Goal: Task Accomplishment & Management: Manage account settings

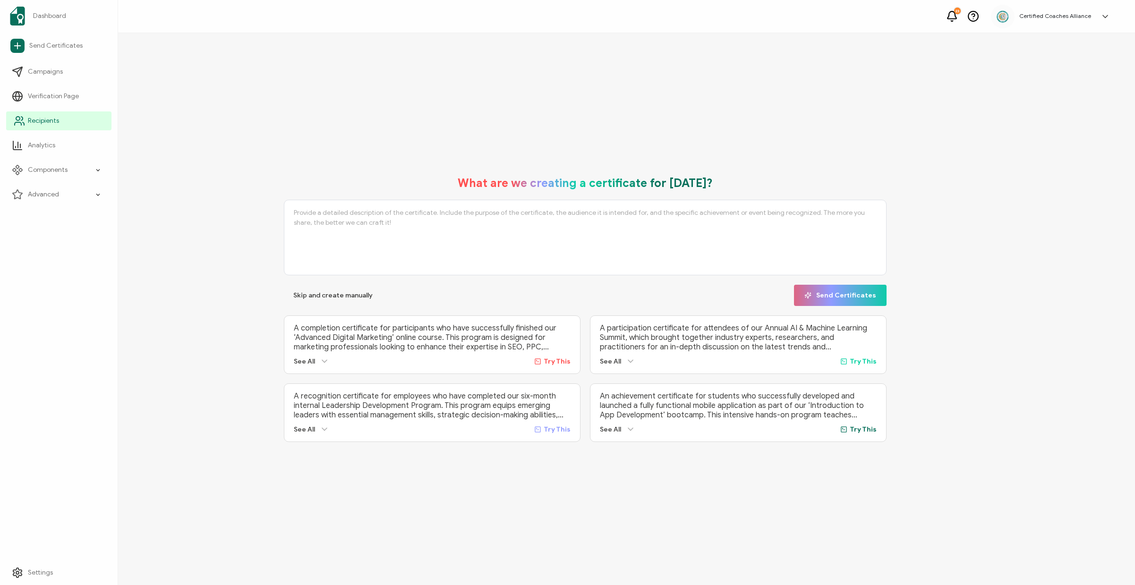
click at [45, 123] on span "Recipients" at bounding box center [43, 120] width 31 height 9
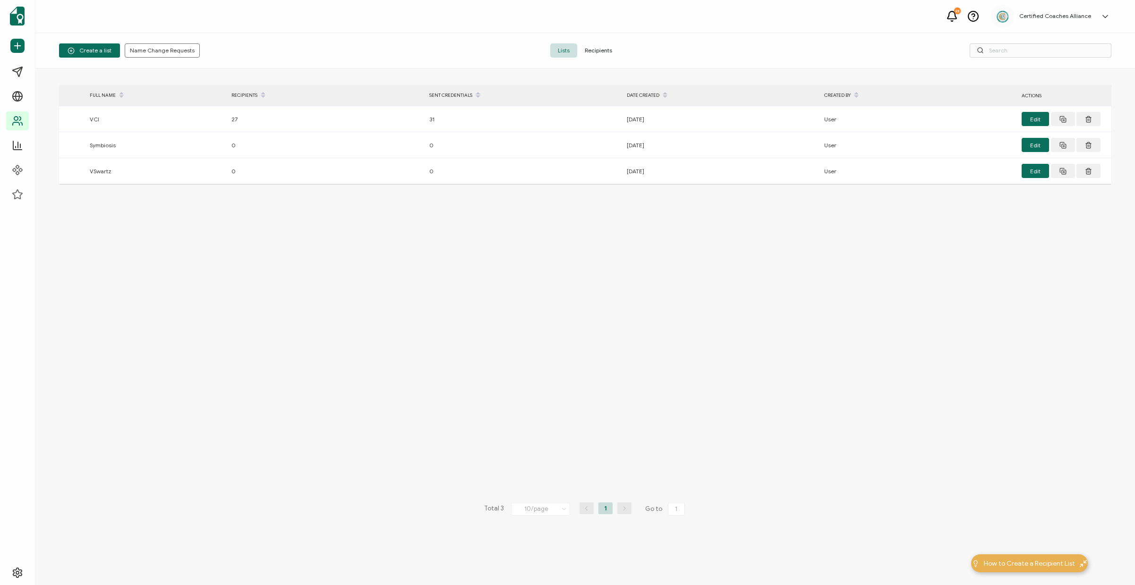
click at [601, 54] on span "Recipients" at bounding box center [598, 50] width 42 height 14
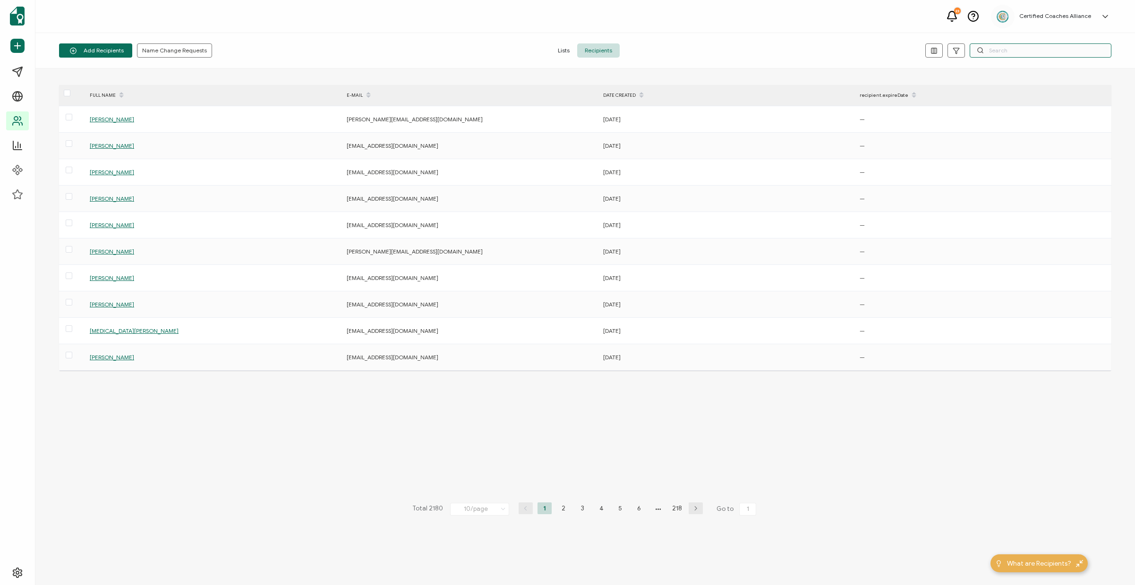
click at [1013, 52] on input "text" at bounding box center [1040, 50] width 142 height 14
paste input "[PERSON_NAME][EMAIL_ADDRESS][DOMAIN_NAME]"
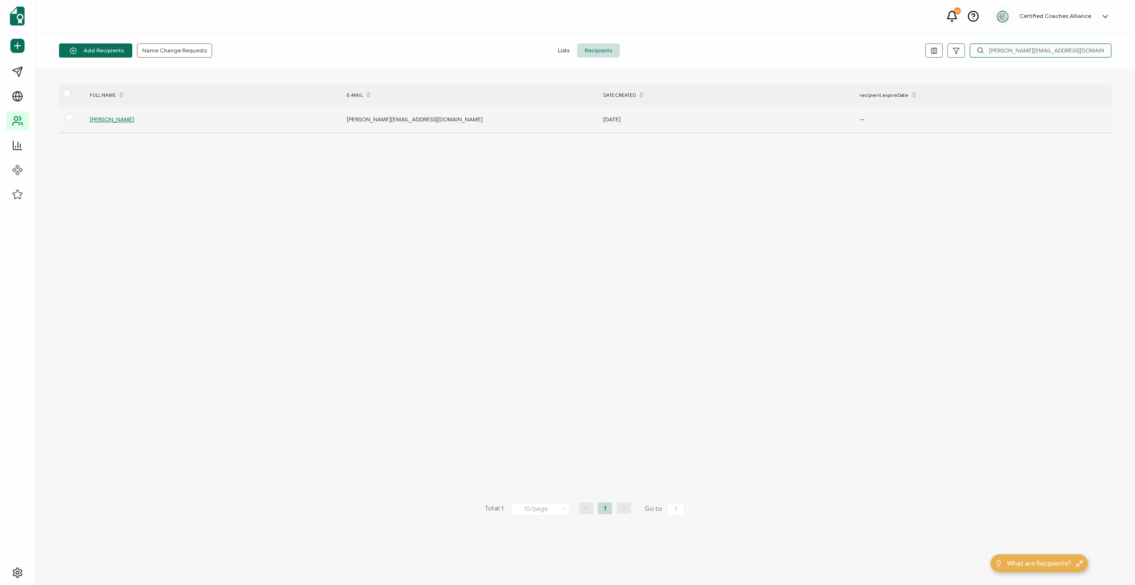
type input "[PERSON_NAME][EMAIL_ADDRESS][DOMAIN_NAME]"
click at [118, 125] on div "[PERSON_NAME]" at bounding box center [213, 119] width 256 height 11
click at [118, 123] on span "[PERSON_NAME]" at bounding box center [112, 119] width 44 height 7
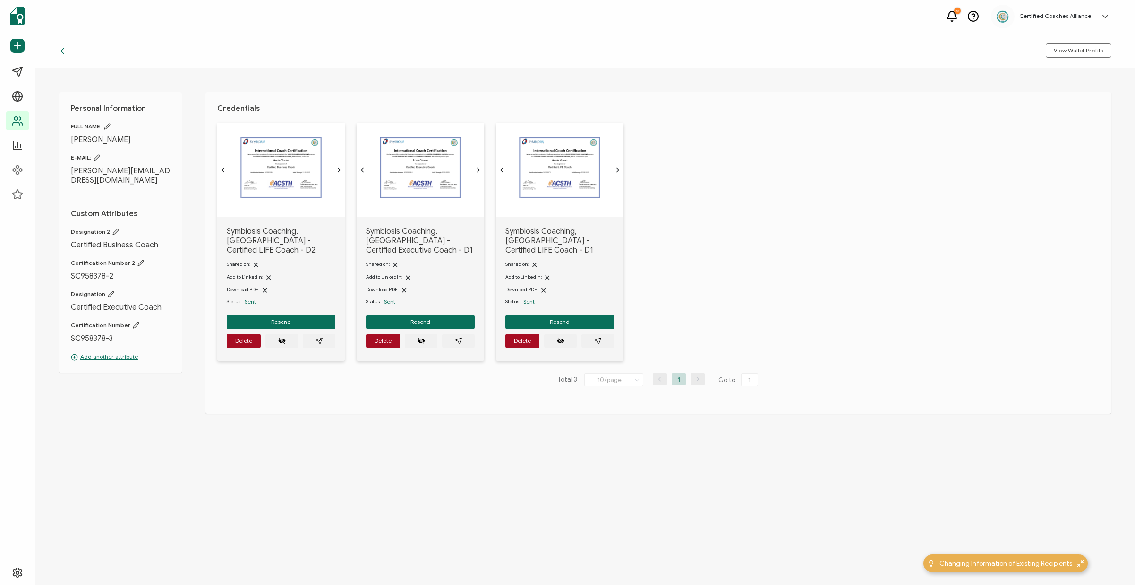
click at [746, 232] on div "Symbiosis Coaching, [GEOGRAPHIC_DATA] - Certified LIFE Coach - D2 Shared on: Ad…" at bounding box center [664, 248] width 894 height 250
click at [600, 338] on icon "paper plane outline" at bounding box center [597, 341] width 6 height 6
click at [460, 338] on icon "paper plane outline" at bounding box center [459, 341] width 8 height 8
click at [320, 337] on icon "paper plane outline" at bounding box center [319, 341] width 8 height 8
